Goal: Answer question/provide support: Share knowledge or assist other users

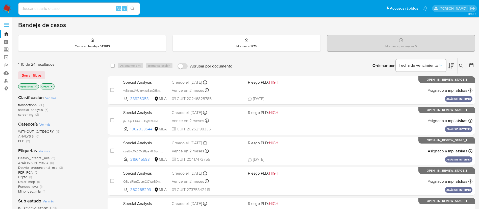
click at [10, 10] on img at bounding box center [7, 8] width 9 height 9
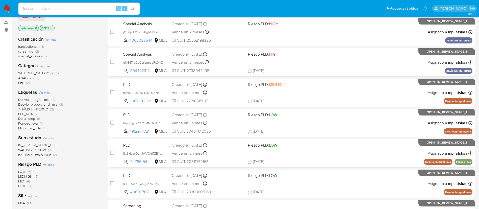
scroll to position [76, 0]
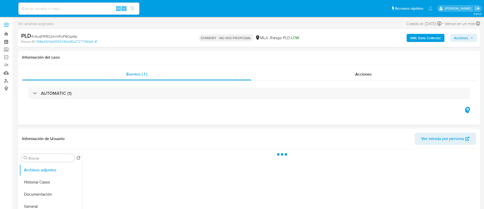
select select "10"
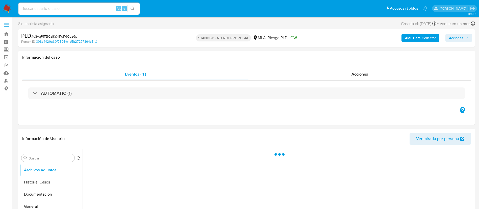
click at [103, 8] on input at bounding box center [78, 8] width 121 height 7
paste input "IPmARObuofyS3TJley6mMg2k"
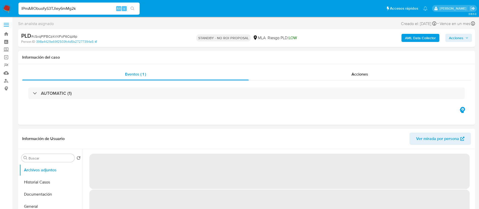
type input "IPmARObuofyS3TJley6mMg2k"
click at [130, 6] on button "search-icon" at bounding box center [132, 8] width 10 height 7
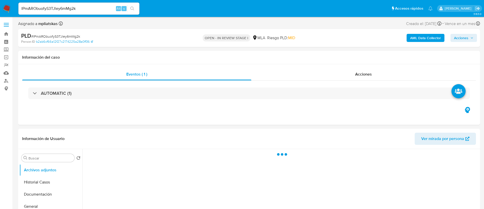
select select "10"
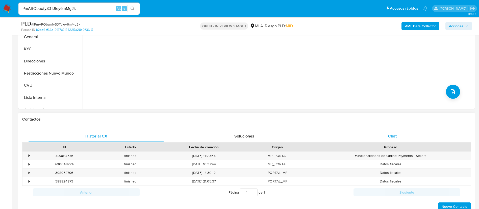
click at [366, 134] on div "Chat" at bounding box center [392, 136] width 136 height 12
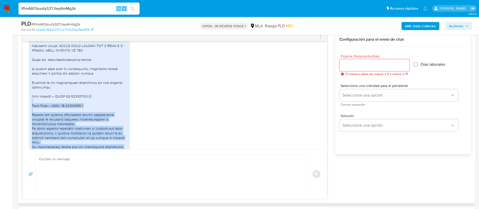
scroll to position [878, 0]
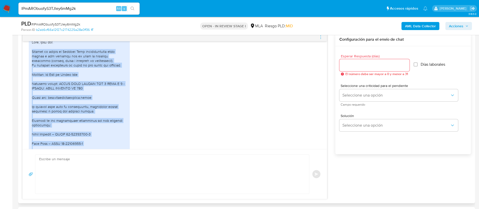
drag, startPoint x: 123, startPoint y: 136, endPoint x: 30, endPoint y: 69, distance: 115.2
click at [30, 69] on div "PDF PDF _.__ Nuesta Parte _ Lo que sabemos de vos __._.pdf PDF PDF Formulario d…" at bounding box center [79, 156] width 101 height 237
copy div "Utilizo mi cuenta de Mercado Pago exclusivamente para cobrar a mis clientes por…"
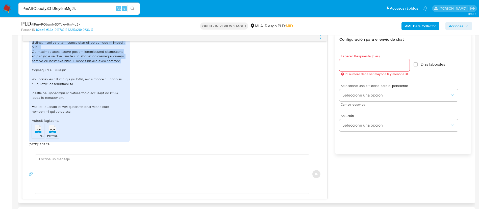
scroll to position [1029, 0]
click at [407, 24] on b "AML Data Collector" at bounding box center [420, 26] width 31 height 8
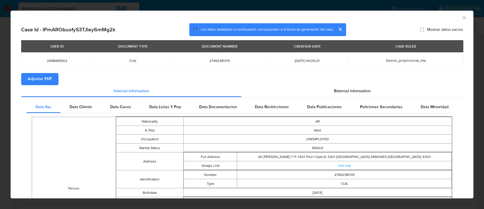
click at [50, 80] on span "Adjuntar PDF" at bounding box center [40, 78] width 24 height 11
click at [54, 58] on td "2498465502" at bounding box center [57, 60] width 72 height 16
copy span "2498465502"
click at [462, 16] on icon "Cerrar ventana" at bounding box center [464, 17] width 5 height 5
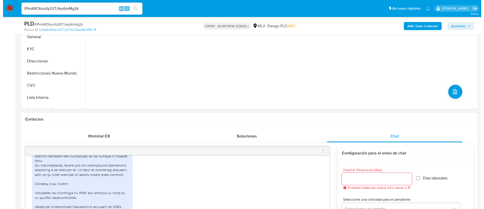
scroll to position [114, 0]
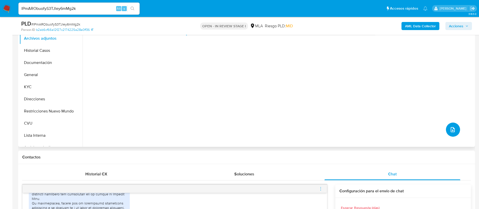
click at [454, 127] on button "upload-file" at bounding box center [453, 129] width 14 height 14
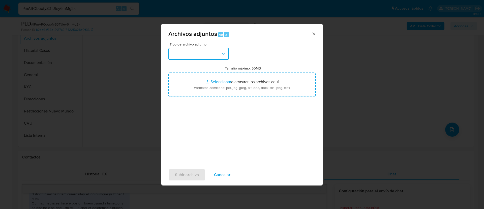
click at [205, 53] on button "button" at bounding box center [199, 54] width 61 height 12
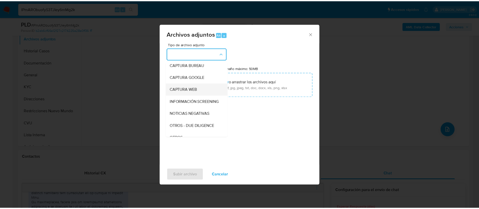
scroll to position [38, 0]
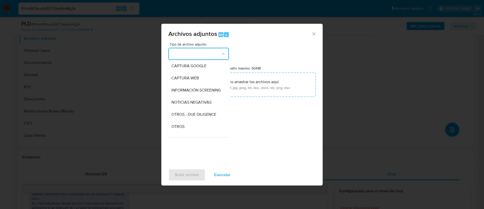
click at [187, 131] on div "OTROS" at bounding box center [197, 126] width 51 height 12
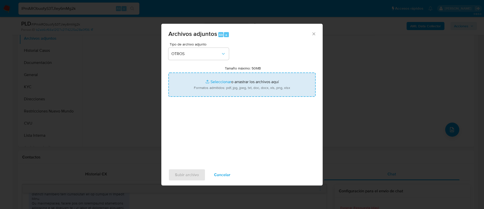
click at [205, 96] on input "Tamaño máximo: 50MB Seleccionar archivos" at bounding box center [242, 84] width 147 height 24
type input "C:\fakepath\2498465502 Movimientos.xlsx"
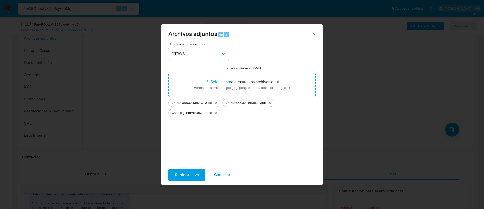
click at [185, 176] on span "Subir archivo" at bounding box center [187, 174] width 24 height 11
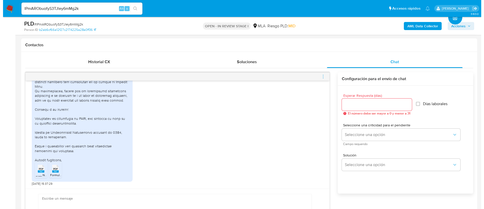
scroll to position [265, 0]
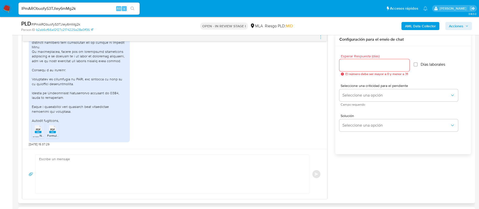
click at [189, 171] on textarea at bounding box center [170, 173] width 263 height 39
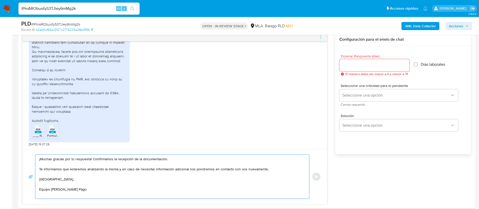
type textarea "¡Muchas gracias por tu respuesta! Confirmamos la recepción de la documentación.…"
click at [356, 65] on input "Esperar Respuesta (días)" at bounding box center [374, 65] width 70 height 7
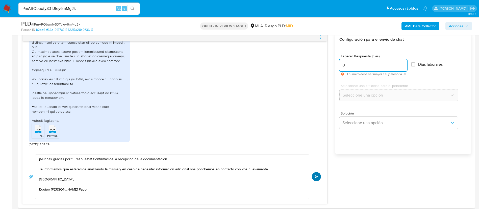
type input "0"
click at [316, 176] on span "Enviar" at bounding box center [316, 176] width 4 height 3
click at [320, 37] on icon "menu-action" at bounding box center [320, 37] width 5 height 5
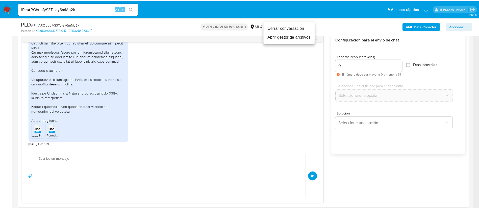
scroll to position [1090, 0]
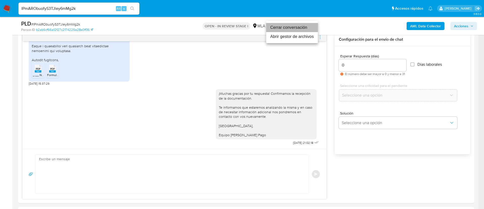
click at [296, 25] on li "Cerrar conversación" at bounding box center [292, 27] width 52 height 9
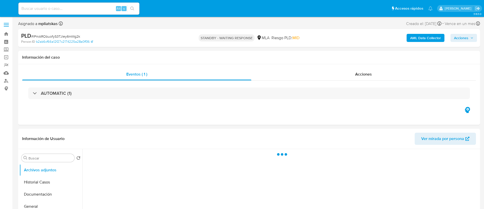
select select "10"
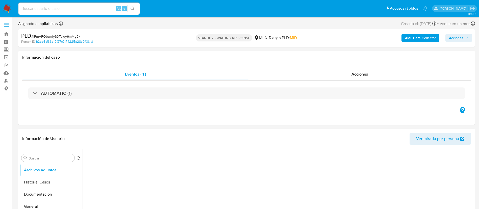
click at [108, 8] on input at bounding box center [78, 8] width 121 height 7
paste input "auOmfqlLz8JTnFXeVEH37HfV"
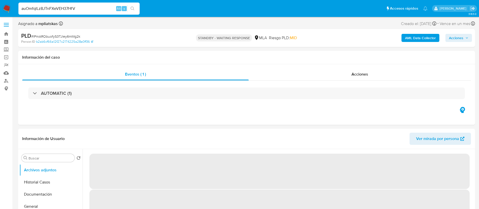
type input "auOmfqlLz8JTnFXeVEH37HfV"
click at [131, 9] on icon "search-icon" at bounding box center [132, 9] width 4 height 4
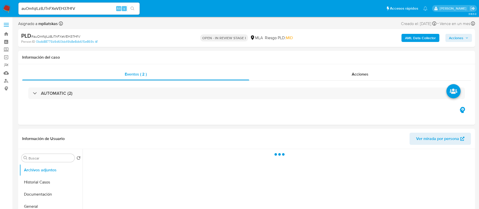
select select "10"
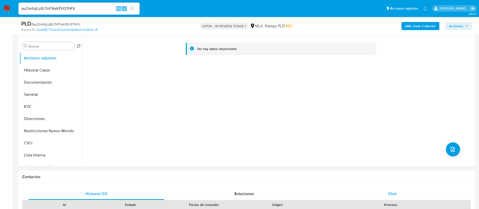
scroll to position [151, 0]
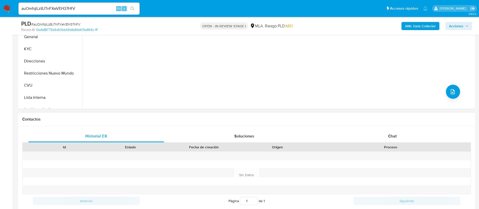
click at [363, 145] on div "Proceso" at bounding box center [390, 146] width 153 height 5
click at [363, 140] on div "Chat" at bounding box center [392, 136] width 136 height 12
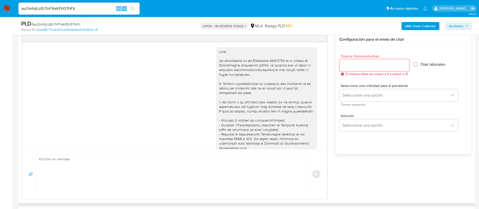
scroll to position [357, 0]
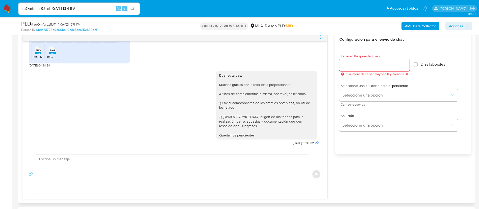
click at [318, 39] on icon "menu-action" at bounding box center [320, 37] width 5 height 5
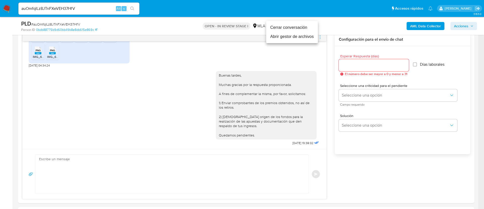
click at [305, 27] on li "Cerrar conversación" at bounding box center [292, 27] width 52 height 9
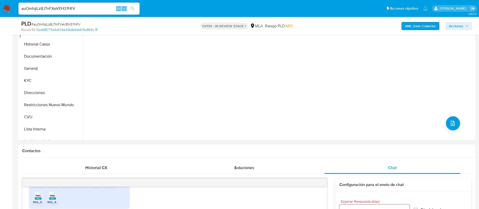
scroll to position [76, 0]
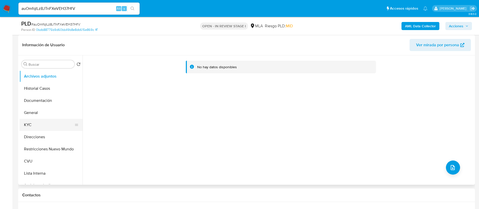
click at [51, 121] on button "KYC" at bounding box center [48, 125] width 59 height 12
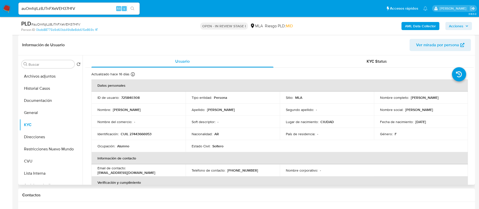
click at [123, 96] on p "725840308" at bounding box center [130, 97] width 18 height 5
copy p "725840308"
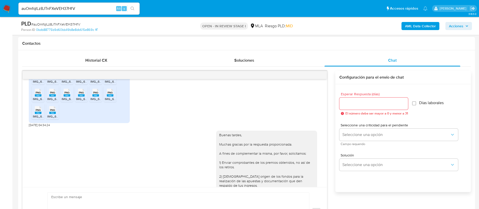
scroll to position [319, 0]
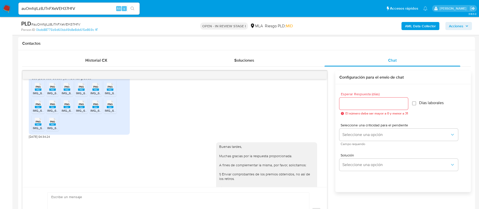
click at [40, 88] on span "PNG" at bounding box center [38, 86] width 5 height 3
click at [52, 91] on rect at bounding box center [52, 89] width 7 height 2
click at [65, 91] on rect at bounding box center [67, 89] width 7 height 2
click at [80, 91] on icon "PNG" at bounding box center [81, 86] width 7 height 9
click at [94, 95] on span "IMG_6123.png" at bounding box center [100, 93] width 20 height 4
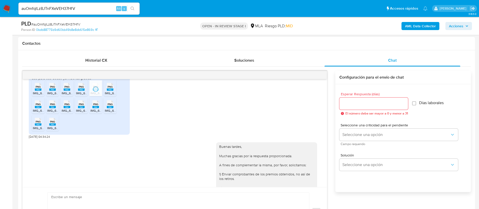
click at [113, 91] on rect at bounding box center [110, 89] width 7 height 2
click at [38, 106] on span "PNG" at bounding box center [38, 103] width 5 height 3
click at [51, 106] on span "PNG" at bounding box center [52, 103] width 5 height 3
click at [63, 108] on div "PNG PNG" at bounding box center [67, 104] width 11 height 10
click at [81, 106] on span "PNG" at bounding box center [81, 103] width 5 height 3
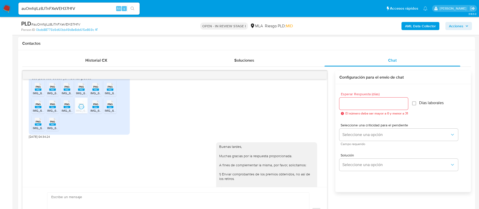
click at [95, 106] on span "PNG" at bounding box center [95, 103] width 5 height 3
click at [110, 106] on span "PNG" at bounding box center [109, 103] width 5 height 3
drag, startPoint x: 40, startPoint y: 132, endPoint x: 46, endPoint y: 133, distance: 6.6
click at [40, 123] on span "PNG" at bounding box center [38, 121] width 5 height 3
drag, startPoint x: 51, startPoint y: 133, endPoint x: 87, endPoint y: 140, distance: 36.2
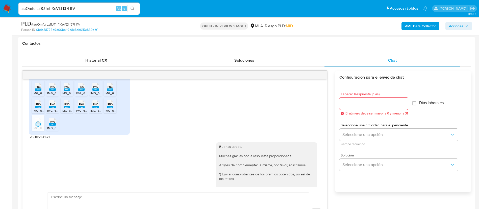
click at [52, 125] on rect at bounding box center [52, 124] width 7 height 2
click at [425, 27] on b "AML Data Collector" at bounding box center [420, 26] width 31 height 8
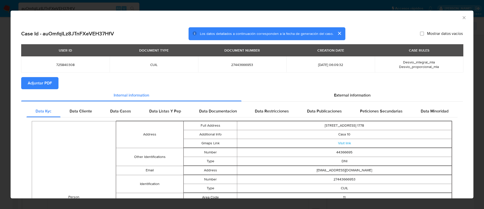
click at [32, 82] on span "Adjuntar PDF" at bounding box center [40, 82] width 24 height 11
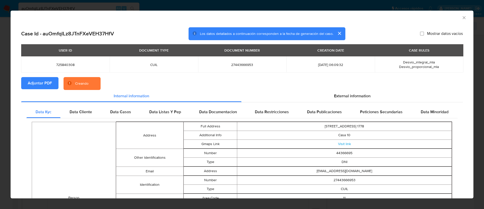
click at [60, 65] on span "725840308" at bounding box center [65, 64] width 76 height 5
copy span "725840308"
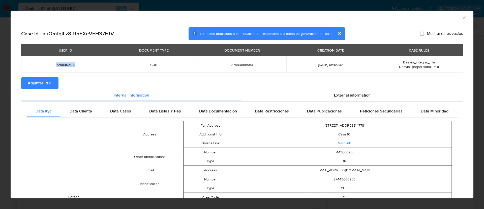
click at [462, 16] on icon "Cerrar ventana" at bounding box center [464, 17] width 5 height 5
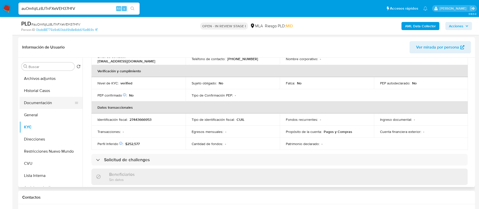
scroll to position [76, 0]
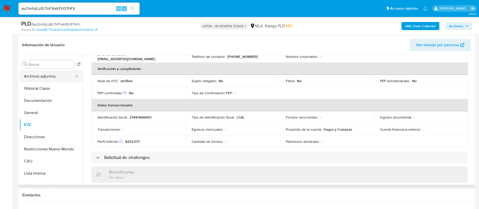
click at [43, 77] on button "Archivos adjuntos" at bounding box center [48, 76] width 59 height 12
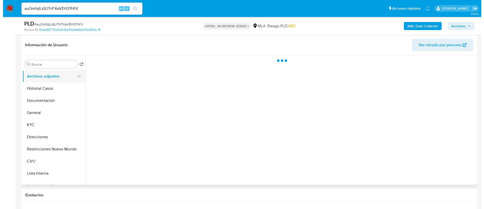
scroll to position [0, 0]
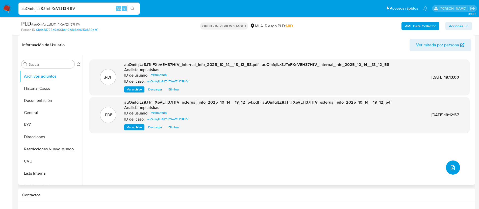
click at [449, 168] on icon "upload-file" at bounding box center [452, 167] width 6 height 6
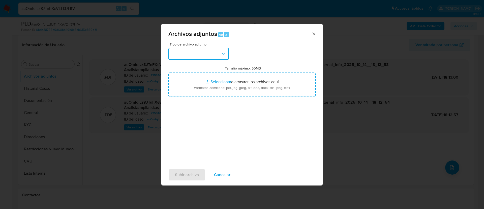
click at [208, 58] on button "button" at bounding box center [199, 54] width 61 height 12
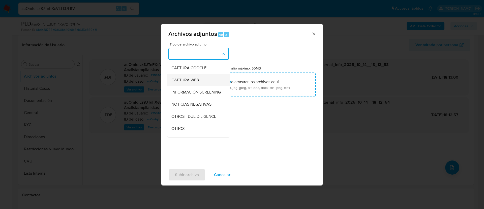
scroll to position [76, 0]
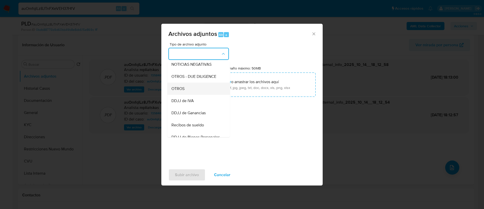
click at [207, 91] on div "OTROS" at bounding box center [197, 88] width 51 height 12
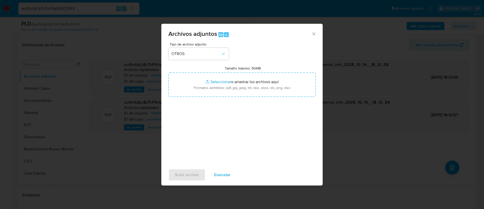
click at [207, 91] on input "Tamaño máximo: 50MB Seleccionar archivos" at bounding box center [242, 84] width 147 height 24
type input "C:\fakepath\725840308 Movimientos.xlsx"
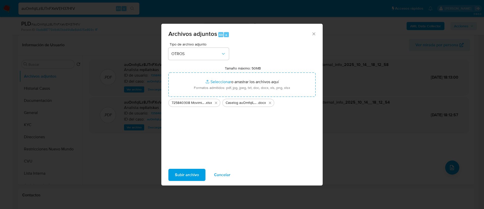
click at [198, 171] on button "Subir archivo" at bounding box center [187, 175] width 37 height 12
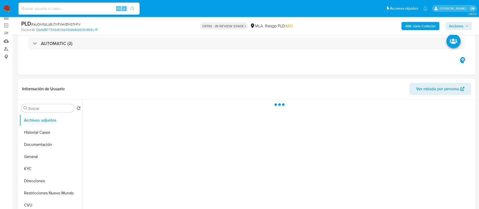
scroll to position [76, 0]
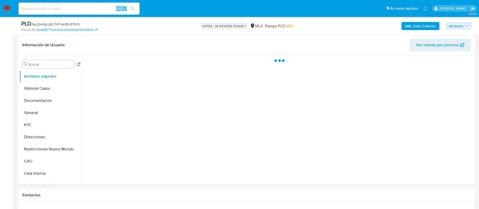
select select "10"
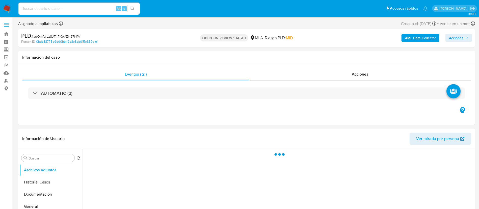
select select "10"
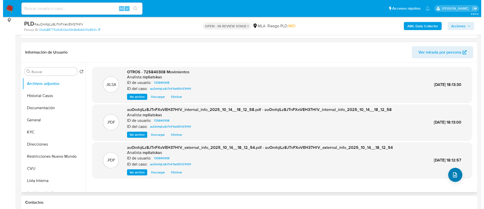
scroll to position [76, 0]
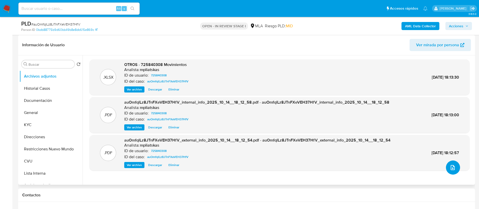
click at [456, 170] on button "upload-file" at bounding box center [453, 167] width 14 height 14
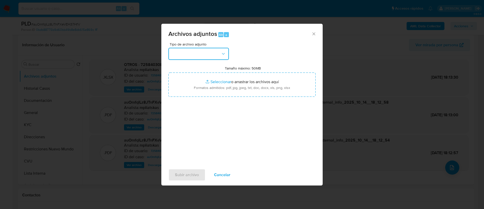
click at [217, 57] on button "button" at bounding box center [199, 54] width 61 height 12
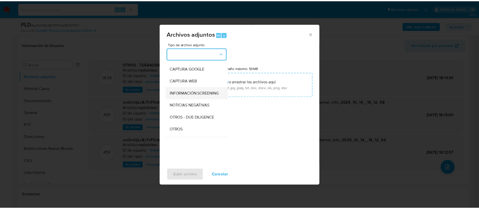
scroll to position [38, 0]
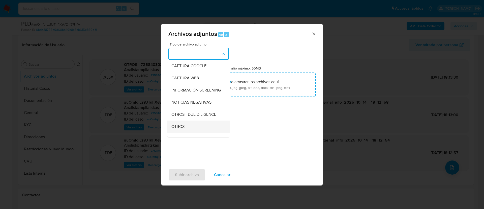
click at [190, 132] on div "OTROS" at bounding box center [197, 126] width 51 height 12
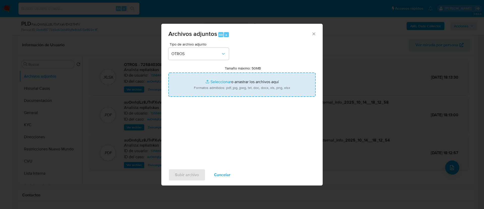
click at [203, 91] on input "Tamaño máximo: 50MB Seleccionar archivos" at bounding box center [242, 84] width 147 height 24
type input "C:\fakepath\Caselog auOmfqlLz8JTnFXeVEH37HfV_2025_09_18_02_11_22.docx"
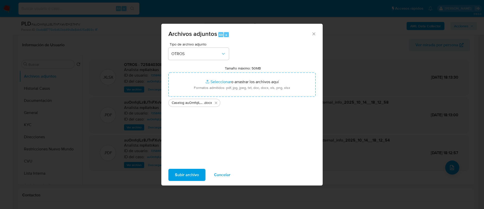
click at [195, 174] on span "Subir archivo" at bounding box center [187, 174] width 24 height 11
click at [195, 173] on span "Subir archivo" at bounding box center [187, 174] width 24 height 11
click at [194, 173] on span "Subir archivo" at bounding box center [187, 174] width 24 height 11
click at [182, 168] on div "Subir archivo Cancelar" at bounding box center [241, 174] width 161 height 19
click at [182, 170] on span "Subir archivo" at bounding box center [187, 174] width 24 height 11
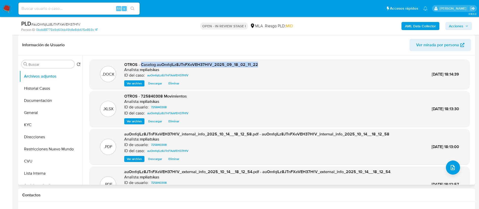
drag, startPoint x: 141, startPoint y: 64, endPoint x: 261, endPoint y: 59, distance: 120.7
click at [261, 59] on div ".DOCX OTROS - Caselog auOmfqlLz8JTnFXeVEH37HfV_2025_09_18_02_11_22 Analista: mp…" at bounding box center [277, 119] width 391 height 129
copy span "Caselog auOmfqlLz8JTnFXeVEH37HfV_2025_09_18_02_11_22"
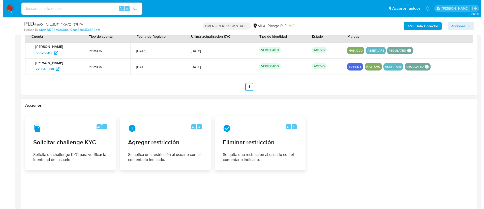
scroll to position [695, 0]
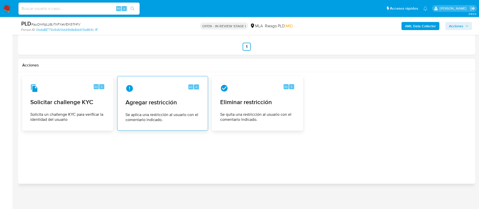
click at [162, 118] on span "Se aplica una restricción al usuario con el comentario indicado." at bounding box center [162, 117] width 74 height 10
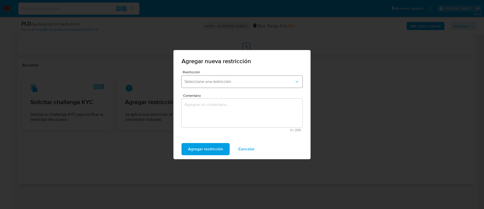
click at [224, 83] on span "Seleccione una restricción" at bounding box center [240, 81] width 110 height 5
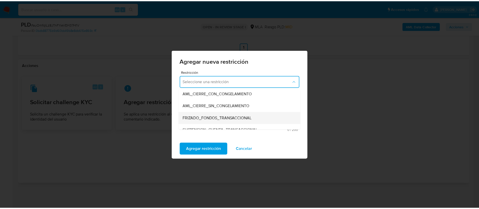
scroll to position [76, 0]
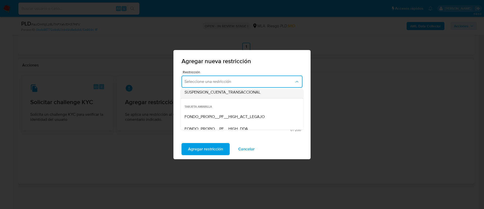
click at [217, 93] on span "SUSPENSION_CUENTA_TRANSACCIONAL" at bounding box center [223, 92] width 76 height 5
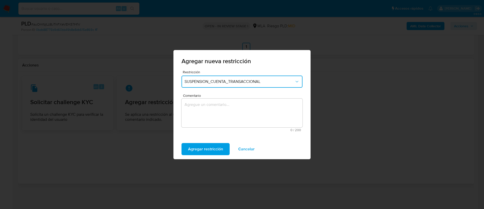
click at [215, 108] on textarea "Comentario" at bounding box center [242, 112] width 121 height 29
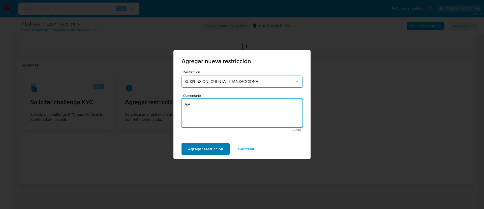
type textarea "AML"
click at [196, 145] on span "Agregar restricción" at bounding box center [205, 148] width 35 height 11
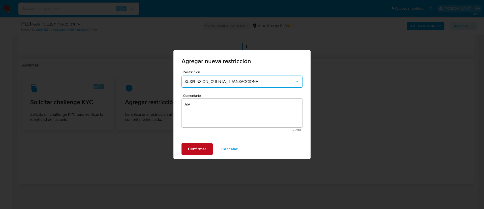
click at [196, 148] on span "Confirmar" at bounding box center [197, 148] width 18 height 11
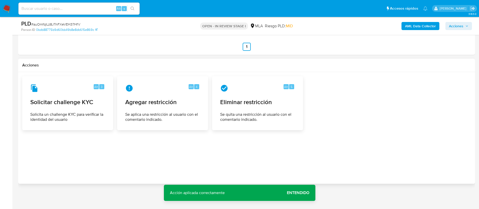
click at [465, 28] on span "Acciones" at bounding box center [458, 25] width 19 height 7
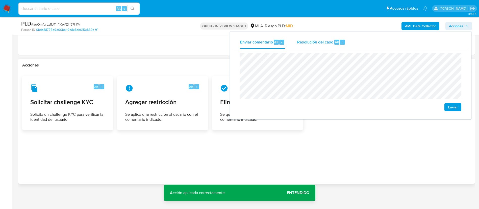
click at [335, 44] on span "Alt" at bounding box center [337, 42] width 4 height 5
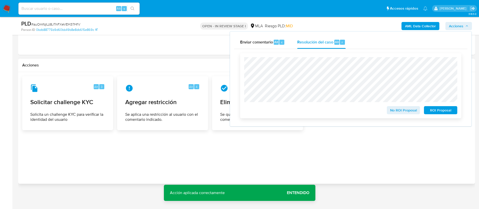
click at [433, 111] on span "ROI Proposal" at bounding box center [440, 109] width 26 height 7
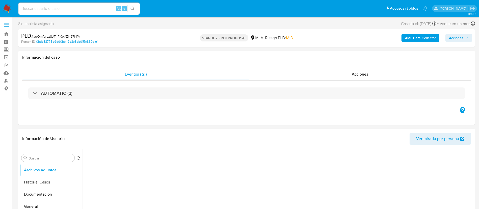
select select "10"
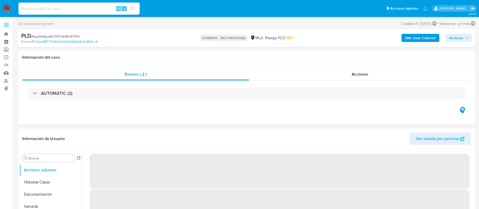
click at [76, 8] on input at bounding box center [78, 8] width 121 height 7
paste input "IPmARObuofyS3TJley6mMg2k"
type input "IPmARObuofyS3TJley6mMg2k"
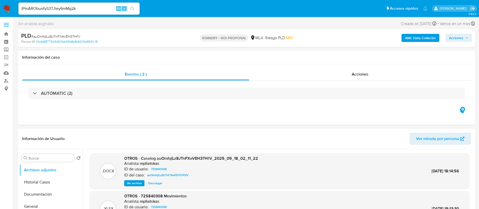
click at [129, 6] on button "search-icon" at bounding box center [132, 8] width 10 height 7
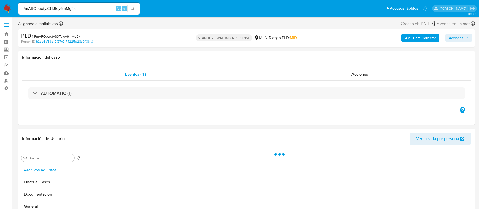
select select "10"
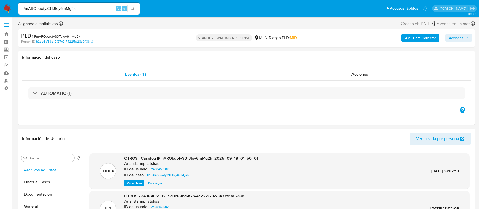
click at [87, 12] on div "IPmARObuofyS3TJley6mMg2k Alt s" at bounding box center [78, 9] width 121 height 12
click at [85, 11] on input "IPmARObuofyS3TJley6mMg2k" at bounding box center [78, 8] width 121 height 7
paste input "jQE6pTFX4Y35BgfeY0kxFHRI"
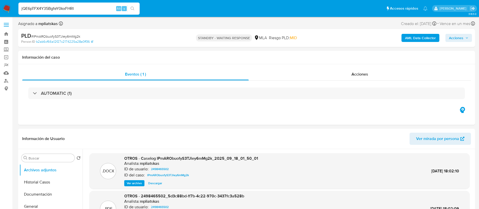
type input "jQE6pTFX4Y35BgfeY0kxFHRI"
click at [128, 7] on button "search-icon" at bounding box center [132, 8] width 10 height 7
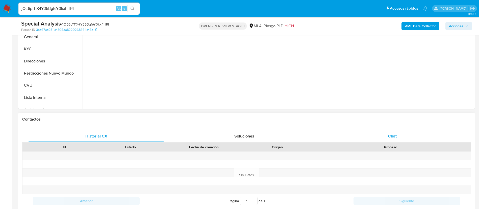
click at [358, 138] on div "Chat" at bounding box center [392, 136] width 136 height 12
select select "10"
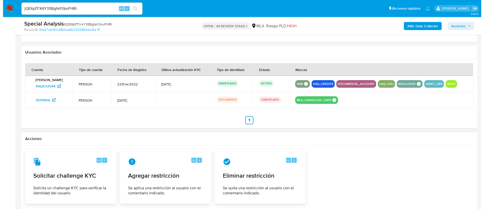
scroll to position [788, 0]
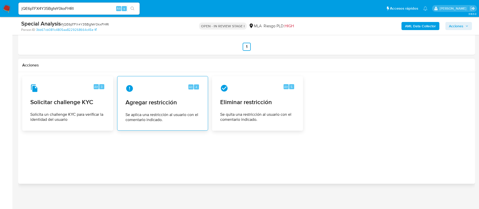
click at [152, 121] on span "Se aplica una restricción al usuario con el comentario indicado." at bounding box center [162, 117] width 74 height 10
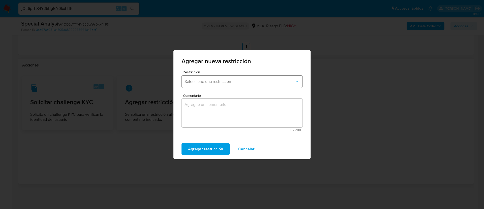
click at [203, 82] on span "Seleccione una restricción" at bounding box center [240, 81] width 110 height 5
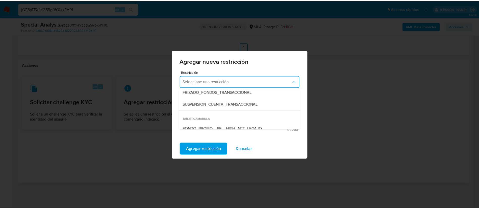
scroll to position [76, 0]
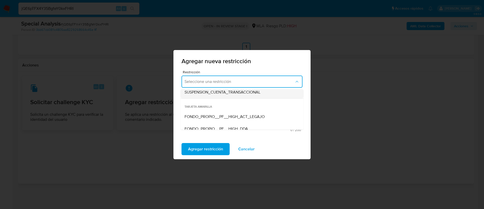
click at [210, 94] on span "SUSPENSION_CUENTA_TRANSACCIONAL" at bounding box center [223, 92] width 76 height 5
click at [211, 109] on textarea "Comentario" at bounding box center [242, 112] width 121 height 29
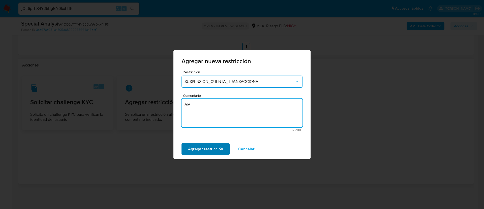
type textarea "AML"
click at [218, 148] on span "Agregar restricción" at bounding box center [205, 148] width 35 height 11
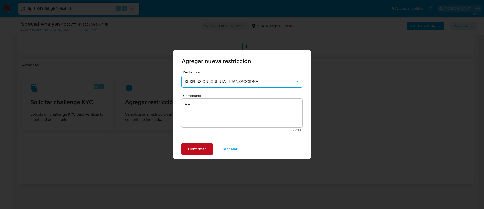
click at [200, 148] on span "Confirmar" at bounding box center [197, 148] width 18 height 11
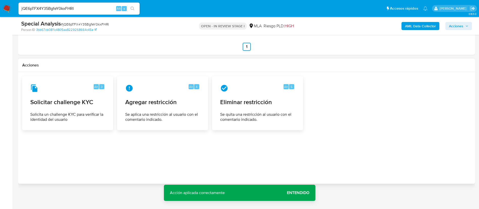
click at [117, 10] on span "Alt" at bounding box center [119, 8] width 4 height 5
click at [112, 8] on input "jQE6pTFX4Y35BgfeY0kxFHRI" at bounding box center [78, 8] width 121 height 7
paste input "lGLESfaeXBWvLjJhpiZudRwM"
type input "lGLESfaeXBWvLjJhpiZudRwM"
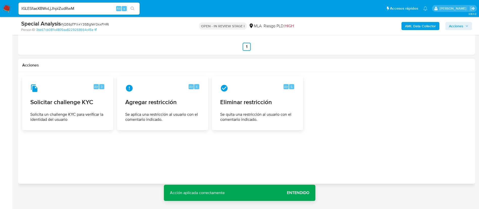
click at [128, 8] on button "search-icon" at bounding box center [132, 8] width 10 height 7
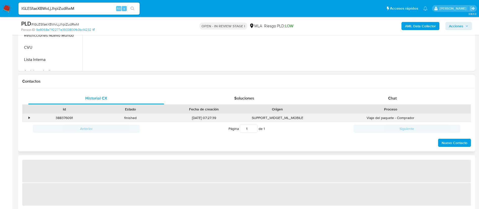
select select "10"
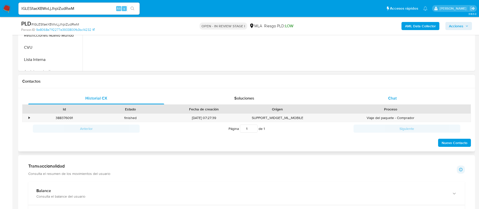
click at [360, 97] on div "Chat" at bounding box center [392, 98] width 136 height 12
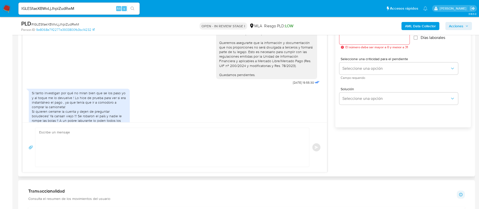
scroll to position [303, 0]
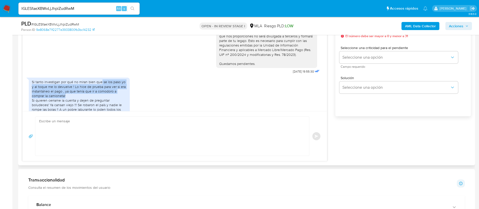
drag, startPoint x: 101, startPoint y: 73, endPoint x: 105, endPoint y: 84, distance: 11.8
click at [105, 84] on div "Si tanto investigan por qué no miran bien que se los paso yo y al toque me lo d…" at bounding box center [79, 97] width 95 height 37
copy div "se los paso yo y al toque me lo devuelve ! Lo hice de prueba para ver si era in…"
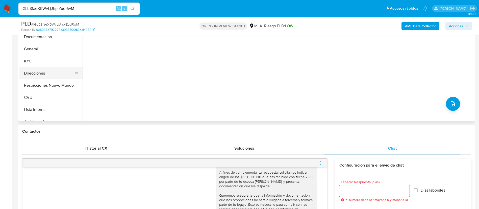
scroll to position [114, 0]
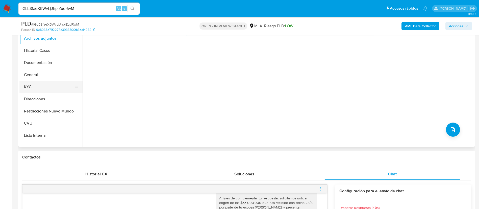
click at [45, 84] on button "KYC" at bounding box center [48, 87] width 59 height 12
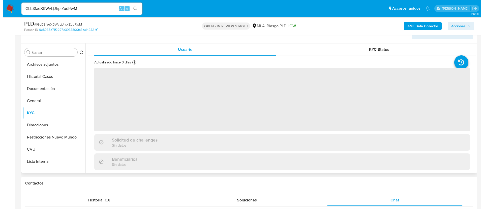
scroll to position [76, 0]
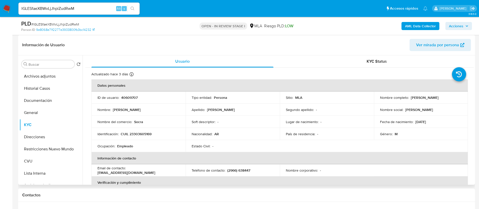
click at [121, 99] on p "40609707" at bounding box center [129, 97] width 16 height 5
copy p "40609707"
click at [421, 27] on b "AML Data Collector" at bounding box center [420, 26] width 31 height 8
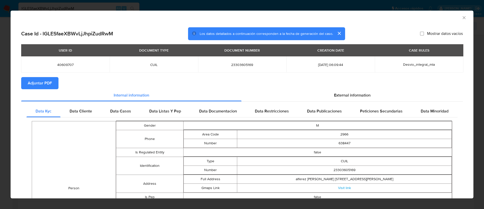
click at [42, 84] on span "Adjuntar PDF" at bounding box center [40, 82] width 24 height 11
click at [462, 18] on icon "Cerrar ventana" at bounding box center [464, 17] width 5 height 5
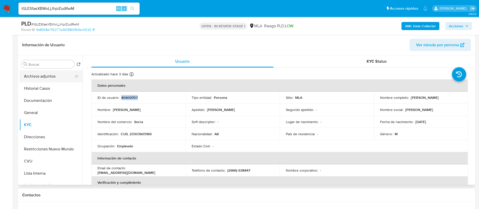
click at [41, 79] on button "Archivos adjuntos" at bounding box center [48, 76] width 59 height 12
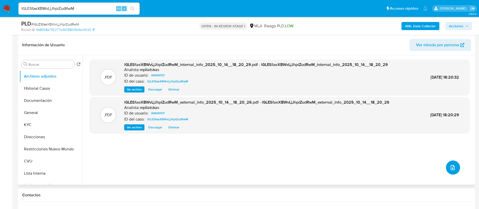
click at [449, 168] on icon "upload-file" at bounding box center [452, 167] width 6 height 6
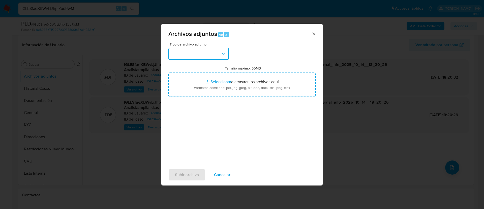
click at [207, 57] on button "button" at bounding box center [199, 54] width 61 height 12
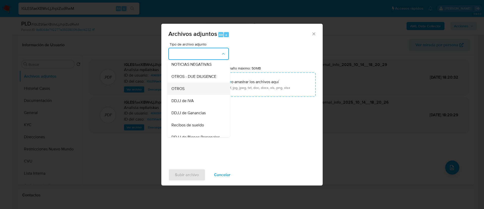
click at [202, 95] on div "OTROS" at bounding box center [197, 88] width 51 height 12
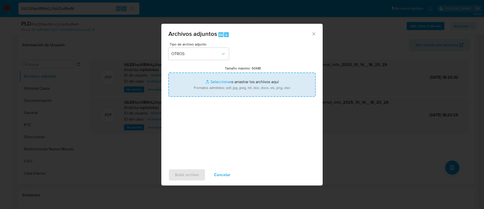
click at [201, 87] on input "Tamaño máximo: 50MB Seleccionar archivos" at bounding box center [242, 84] width 147 height 24
type input "C:\fakepath\40609707 Movimientos.xlsx"
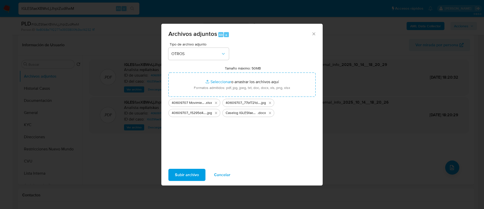
click at [197, 174] on span "Subir archivo" at bounding box center [187, 174] width 24 height 11
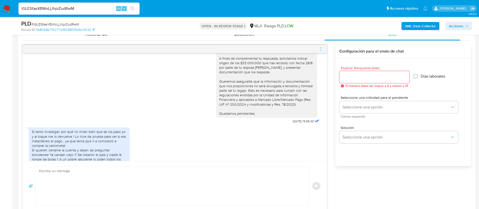
scroll to position [265, 0]
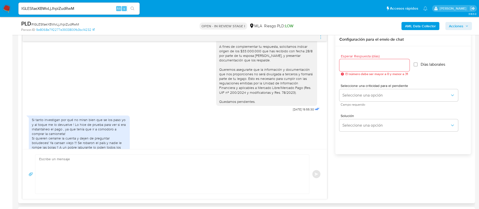
click at [226, 185] on textarea at bounding box center [170, 173] width 263 height 39
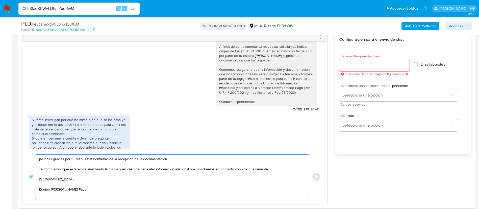
click at [41, 159] on textarea "¡Muchas gracias por tu respuesta! Confirmamos la recepción de la documentación.…" at bounding box center [170, 176] width 263 height 44
drag, startPoint x: 89, startPoint y: 159, endPoint x: 164, endPoint y: 158, distance: 74.9
click at [164, 158] on textarea "Muchas gracias por tu respuesta! Confirmamos la recepción de la documentación. …" at bounding box center [170, 176] width 263 height 44
type textarea "Muchas gracias por tu respuesta. Te informamos que estaremos analizando la mism…"
click at [366, 70] on div at bounding box center [374, 65] width 70 height 12
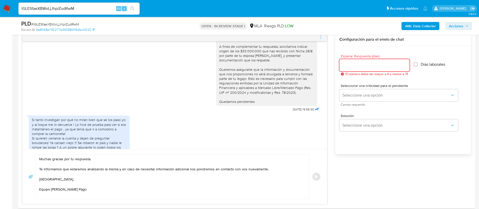
click at [364, 66] on input "Esperar Respuesta (días)" at bounding box center [374, 65] width 70 height 7
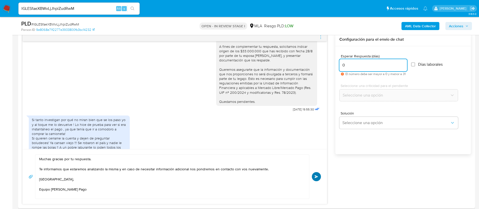
type input "0"
click at [319, 175] on button "Enviar" at bounding box center [316, 176] width 9 height 9
click at [321, 37] on icon "menu-action" at bounding box center [320, 37] width 5 height 5
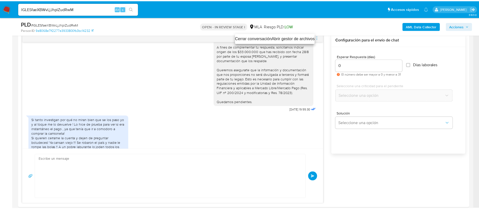
scroll to position [340, 0]
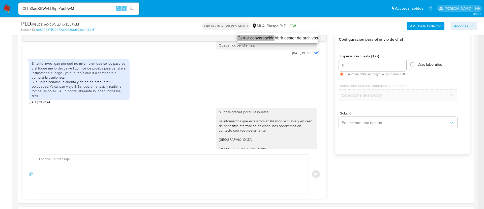
click at [256, 39] on li "Cerrar conversación" at bounding box center [256, 38] width 37 height 6
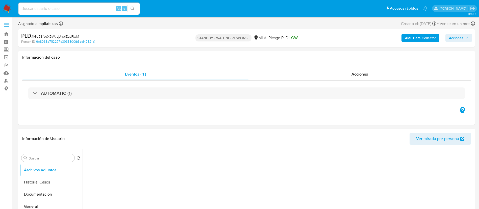
click at [108, 8] on input at bounding box center [78, 8] width 121 height 7
paste input "XkT6Ol0N23SmWnxtnaC61MSV"
type input "XkT6Ol0N23SmWnxtnaC61MSV"
select select "10"
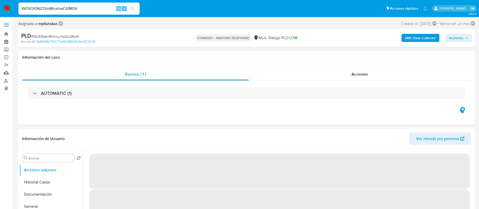
type input "XkT6Ol0N23SmWnxtnaC61MSV"
click at [129, 11] on button "search-icon" at bounding box center [132, 8] width 10 height 7
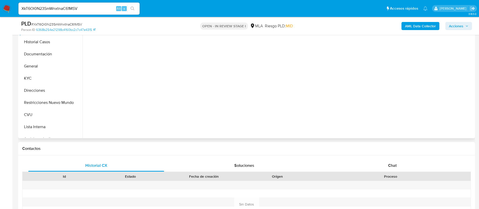
scroll to position [151, 0]
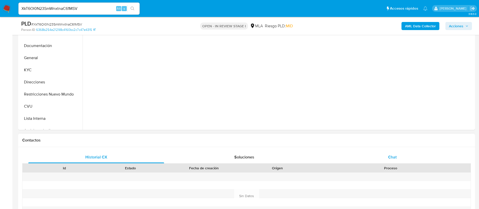
click at [363, 161] on div "Historial CX Soluciones Chat Id Estado Fecha de creación Origen Proceso Anterio…" at bounding box center [246, 195] width 448 height 89
select select "10"
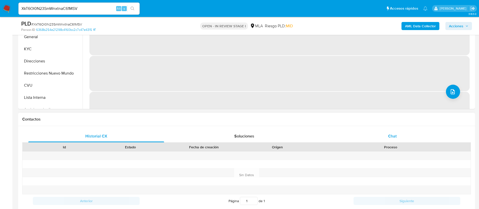
click at [367, 136] on div "Chat" at bounding box center [392, 136] width 136 height 12
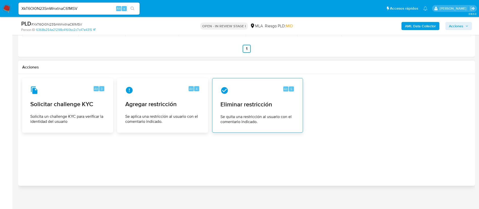
scroll to position [764, 0]
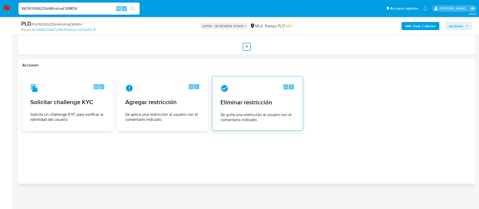
click at [278, 120] on span "Se quita una restricción al usuario con el comentario indicado." at bounding box center [257, 117] width 74 height 10
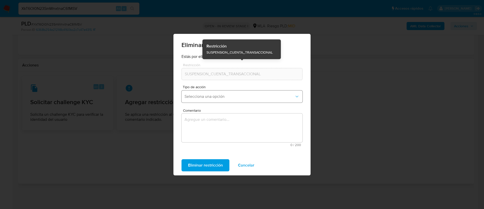
click at [227, 94] on span "Selecciona una opción" at bounding box center [240, 96] width 110 height 5
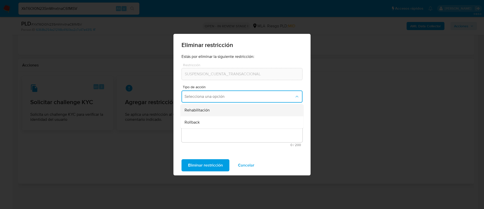
click at [228, 107] on div "Rehabilitación" at bounding box center [241, 110] width 112 height 12
click at [229, 131] on textarea "Comentario" at bounding box center [242, 127] width 121 height 29
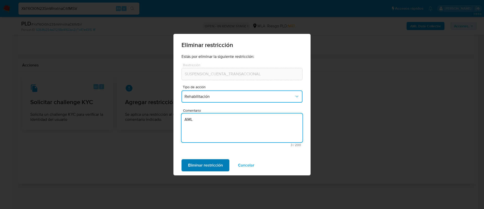
type textarea "AML"
click at [209, 169] on span "Eliminar restricción" at bounding box center [205, 164] width 35 height 11
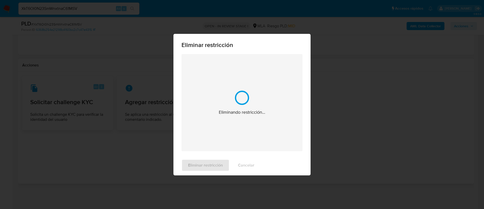
click at [197, 164] on div "Eliminar restricción Cancelar" at bounding box center [242, 165] width 137 height 20
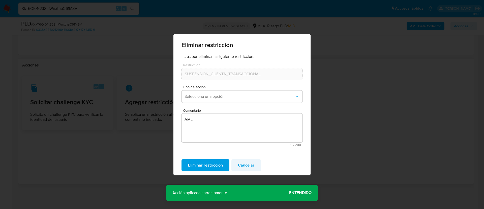
click at [245, 168] on span "Cancelar" at bounding box center [246, 164] width 16 height 11
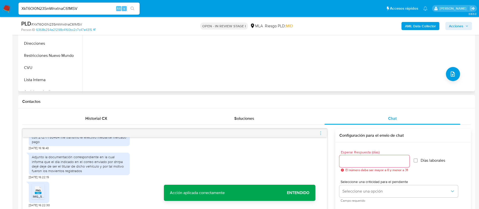
scroll to position [121, 0]
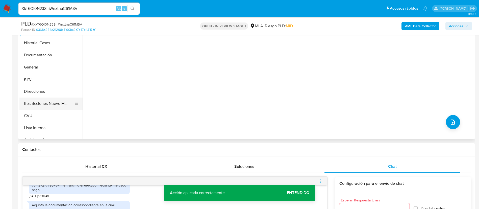
click at [40, 102] on button "Restricciones Nuevo Mundo" at bounding box center [48, 103] width 59 height 12
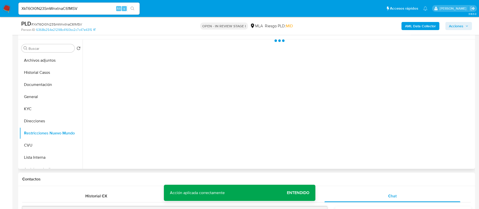
scroll to position [45, 0]
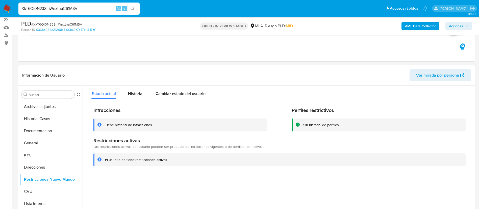
click at [98, 7] on input "XkT6Ol0N23SmWnxtnaC61MSV" at bounding box center [78, 8] width 121 height 7
drag, startPoint x: 98, startPoint y: 7, endPoint x: 115, endPoint y: 8, distance: 17.4
click at [98, 7] on input "XkT6Ol0N23SmWnxtnaC61MSV" at bounding box center [78, 8] width 121 height 7
paste input "vtBpcuUVUiqmxuSdsDfSwBsr"
click at [127, 8] on input "vtBpcuUVUiqmxuSdsDfSwBsr" at bounding box center [78, 8] width 121 height 7
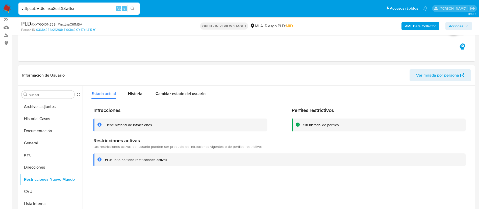
type input "vtBpcuUVUiqmxuSdsDfSwBsr"
click at [130, 9] on button "search-icon" at bounding box center [132, 8] width 10 height 7
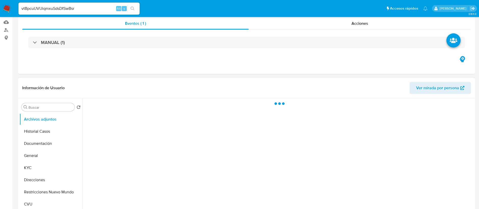
scroll to position [76, 0]
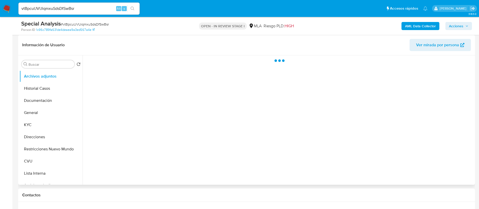
select select "10"
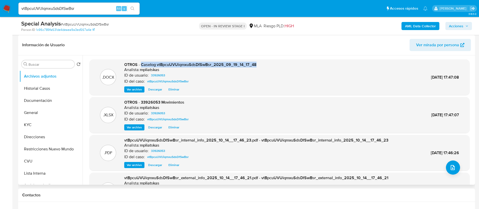
drag, startPoint x: 141, startPoint y: 64, endPoint x: 273, endPoint y: 61, distance: 132.2
click at [273, 61] on div ".DOCX OTROS - Caselog vtBpcuUVUiqmxuSdsDfSwBsr_2025_09_19_14_17_48 Analista: mp…" at bounding box center [279, 77] width 380 height 36
copy span "Caselog vtBpcuUVUiqmxuSdsDfSwBsr_2025_09_19_14_17_48"
click at [421, 28] on b "AML Data Collector" at bounding box center [420, 26] width 31 height 8
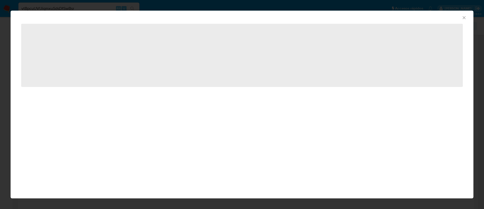
click at [421, 40] on div "AML Data Collector ‌" at bounding box center [242, 104] width 484 height 209
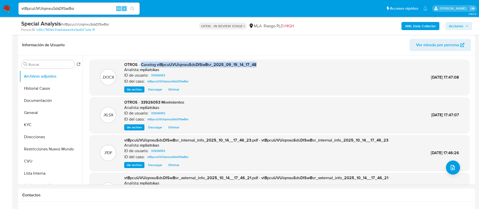
click at [461, 26] on span "Acciones" at bounding box center [456, 26] width 14 height 8
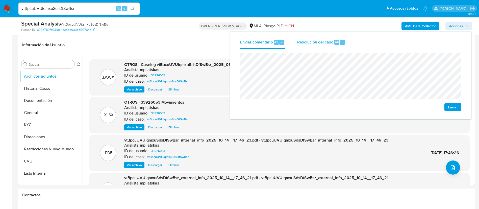
click at [325, 43] on span "Resolución del caso" at bounding box center [315, 42] width 36 height 6
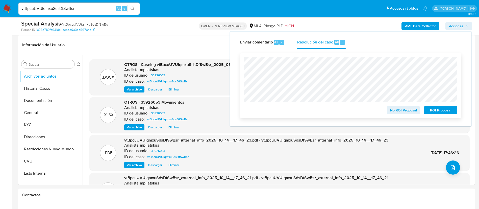
click at [400, 107] on span "No ROI Proposal" at bounding box center [403, 109] width 26 height 7
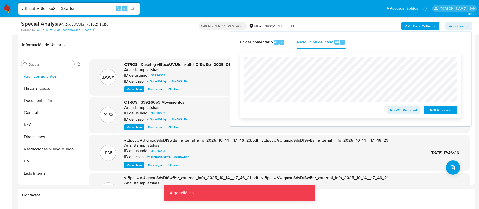
click at [406, 114] on span "No ROI Proposal" at bounding box center [403, 109] width 26 height 7
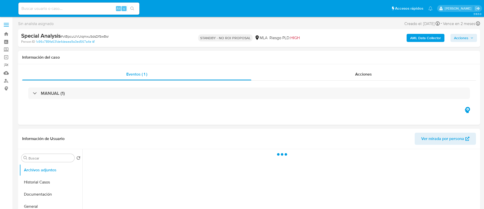
select select "10"
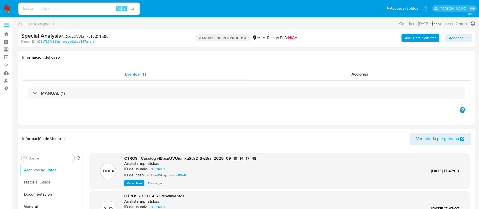
click at [100, 9] on input at bounding box center [78, 8] width 121 height 7
paste input "IPmARObuofyS3TJley6mMg2k"
type input "IPmARObuofyS3TJley6mMg2k"
click at [134, 6] on button "search-icon" at bounding box center [132, 8] width 10 height 7
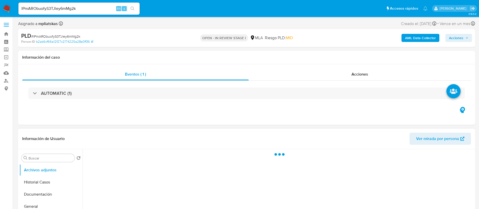
select select "10"
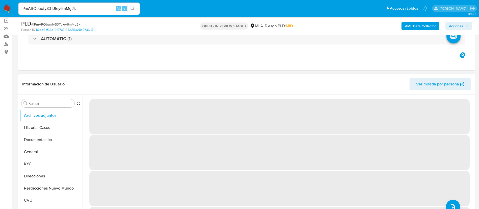
scroll to position [38, 0]
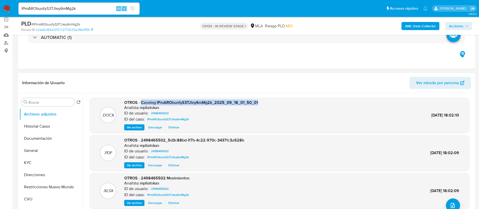
drag, startPoint x: 141, startPoint y: 101, endPoint x: 259, endPoint y: 98, distance: 118.1
click at [259, 98] on div ".DOCX OTROS - Caselog IPmARObuofyS3TJley6mMg2k_2025_09_18_01_50_01 Analista: mp…" at bounding box center [279, 115] width 380 height 36
copy span "Caselog IPmARObuofyS3TJley6mMg2k_2025_09_18_01_50_01"
click at [459, 29] on span "Acciones" at bounding box center [456, 26] width 14 height 8
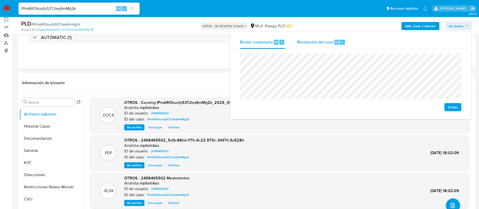
click at [320, 40] on span "Resolución del caso" at bounding box center [315, 42] width 36 height 6
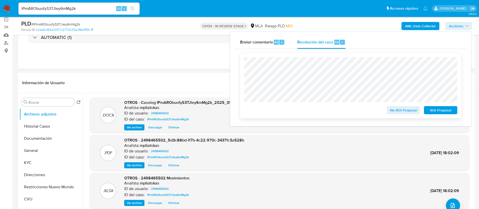
click at [403, 111] on span "No ROI Proposal" at bounding box center [403, 109] width 26 height 7
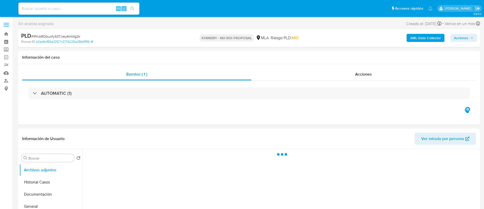
select select "10"
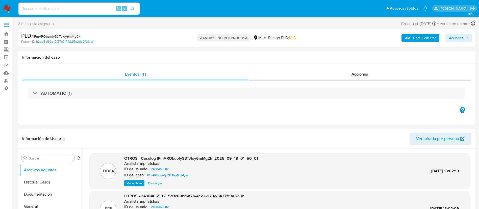
click at [6, 10] on img at bounding box center [7, 8] width 9 height 9
